Goal: Connect with others: Connect with others

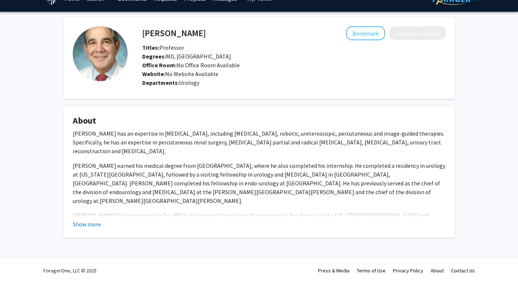
scroll to position [15, 0]
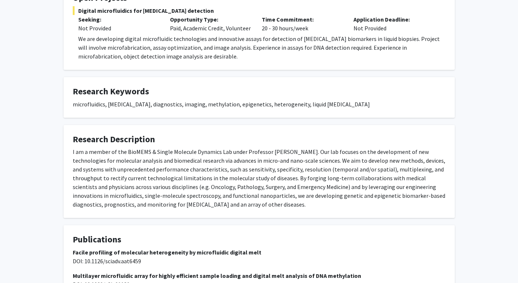
scroll to position [49, 0]
